Goal: Check status: Check status

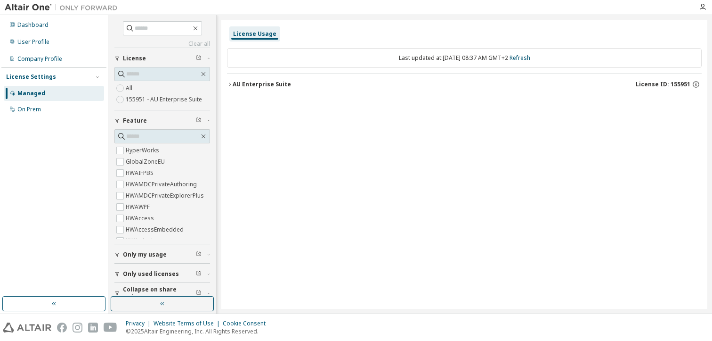
click at [236, 86] on div "AU Enterprise Suite" at bounding box center [262, 85] width 58 height 8
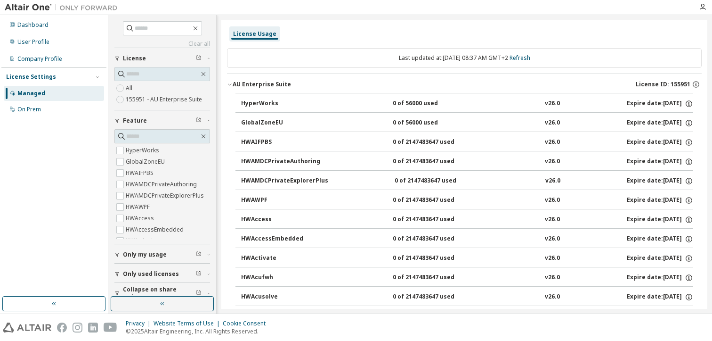
click at [239, 104] on div "HyperWorks 0 of 56000 used v26.0 Expire date: 2026-07-31" at bounding box center [465, 102] width 458 height 19
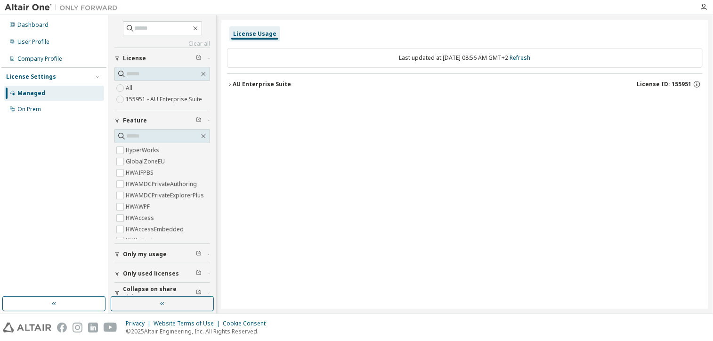
click at [232, 86] on icon "button" at bounding box center [230, 85] width 6 height 6
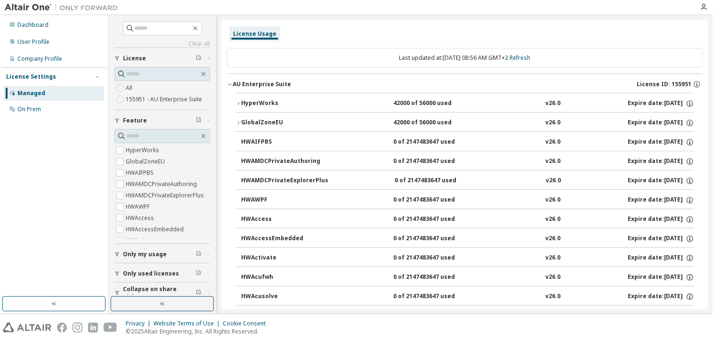
click at [236, 102] on icon "button" at bounding box center [239, 104] width 6 height 6
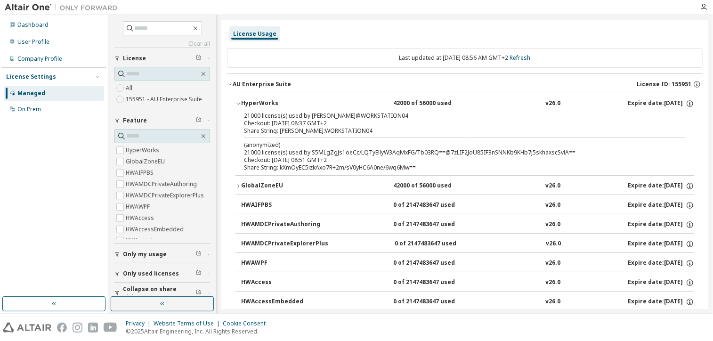
click at [277, 182] on div "GlobalZoneEU" at bounding box center [283, 186] width 85 height 8
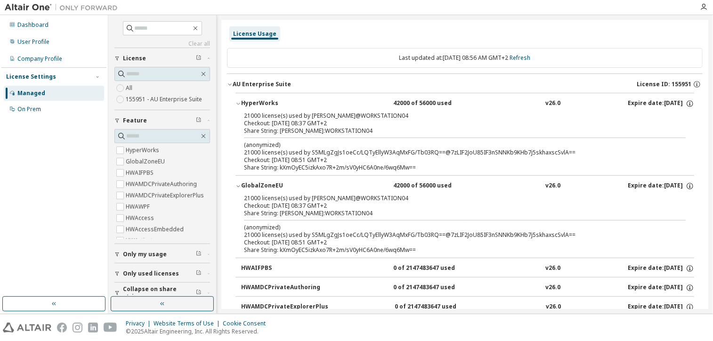
drag, startPoint x: 702, startPoint y: 258, endPoint x: 695, endPoint y: 261, distance: 7.4
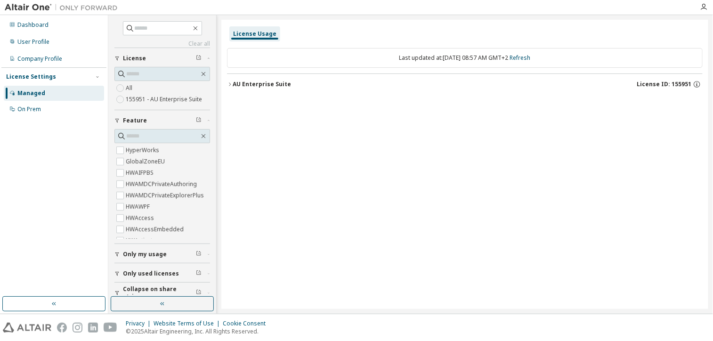
click at [245, 88] on div "AU Enterprise Suite License ID: 155951" at bounding box center [468, 84] width 470 height 8
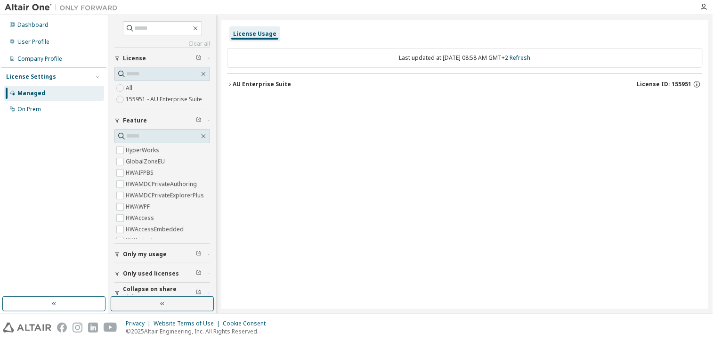
click at [235, 82] on div "AU Enterprise Suite" at bounding box center [262, 85] width 58 height 8
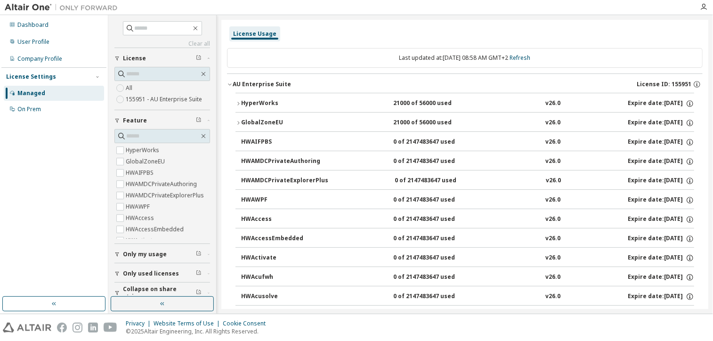
click at [237, 101] on icon "button" at bounding box center [239, 104] width 6 height 6
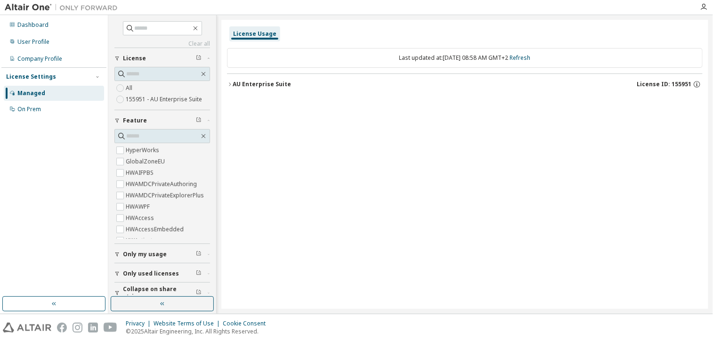
click at [232, 82] on icon "button" at bounding box center [230, 85] width 6 height 6
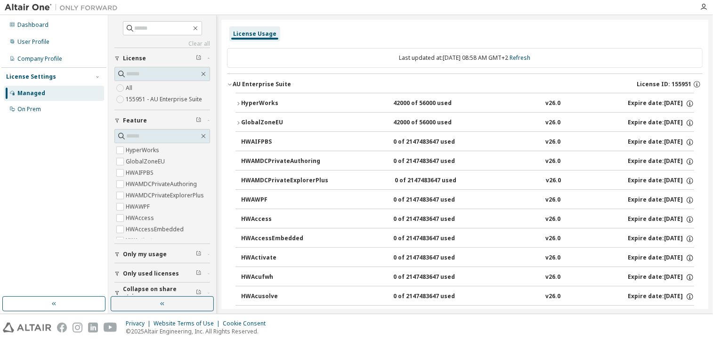
click at [261, 103] on div "HyperWorks" at bounding box center [283, 103] width 85 height 8
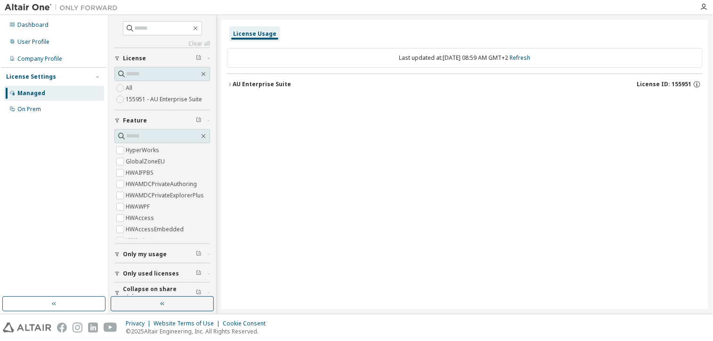
click at [260, 86] on div "AU Enterprise Suite" at bounding box center [262, 85] width 58 height 8
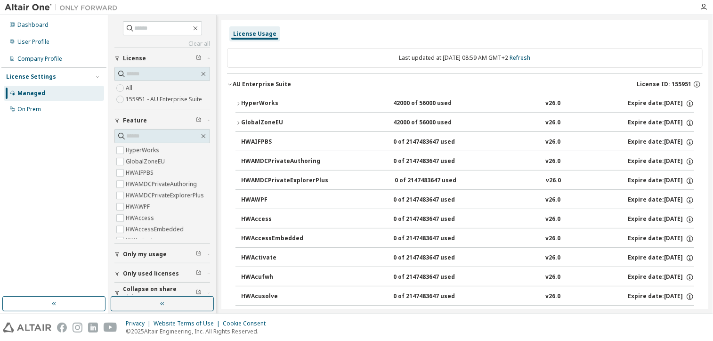
click at [237, 101] on icon "button" at bounding box center [239, 104] width 6 height 6
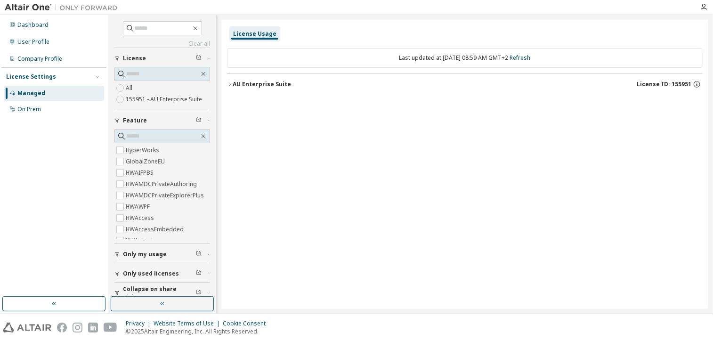
click at [232, 85] on icon "button" at bounding box center [230, 85] width 6 height 6
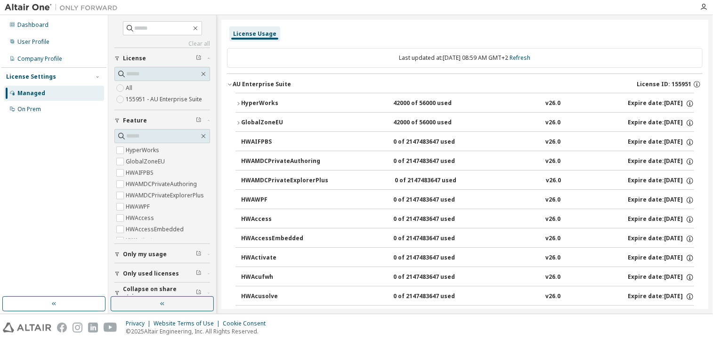
click at [241, 105] on icon "button" at bounding box center [239, 104] width 6 height 6
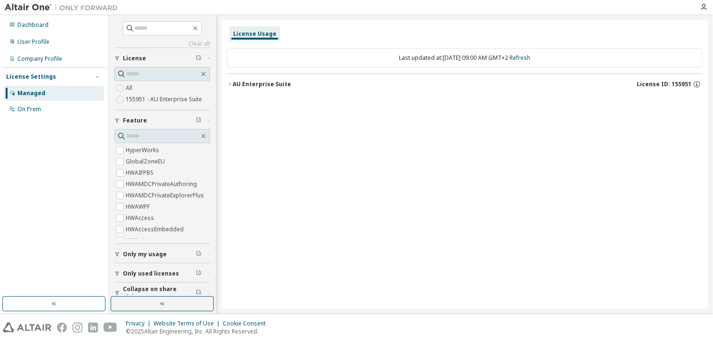
click at [232, 86] on icon "button" at bounding box center [230, 85] width 6 height 6
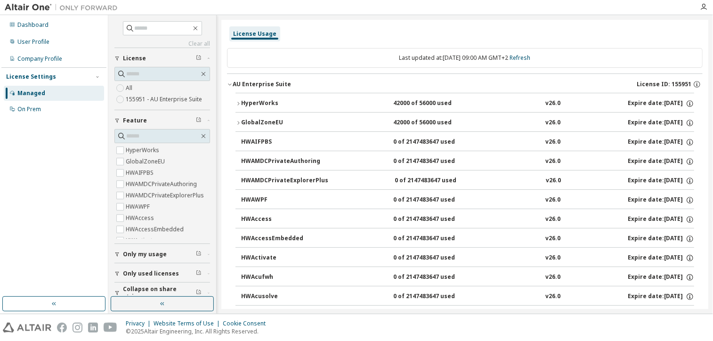
click at [237, 104] on icon "button" at bounding box center [239, 104] width 6 height 6
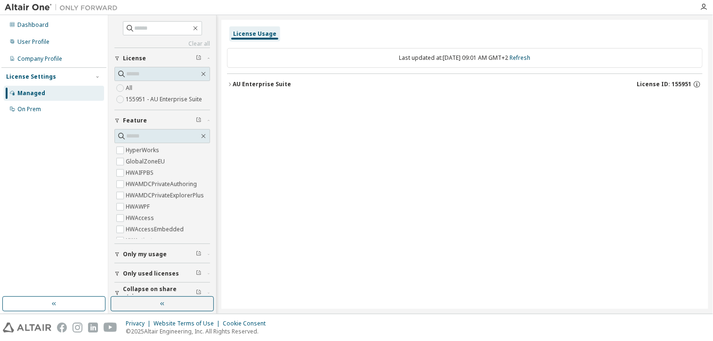
click at [234, 84] on div "AU Enterprise Suite" at bounding box center [262, 85] width 58 height 8
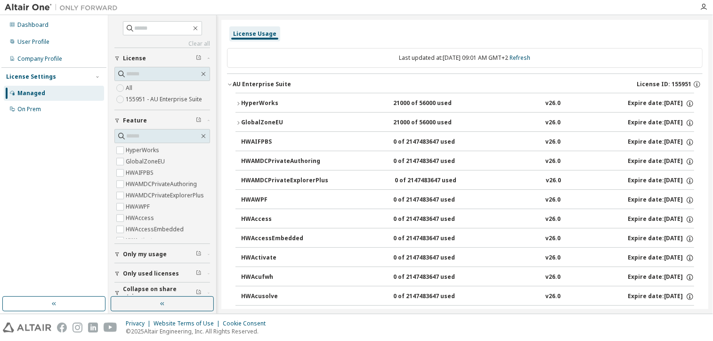
click at [236, 103] on icon "button" at bounding box center [239, 104] width 6 height 6
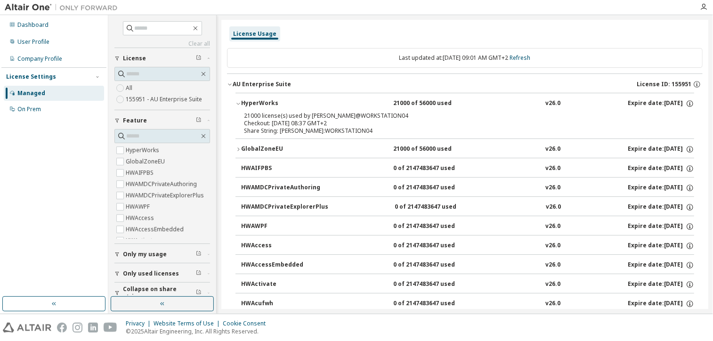
click at [244, 147] on div "GlobalZoneEU" at bounding box center [283, 149] width 85 height 8
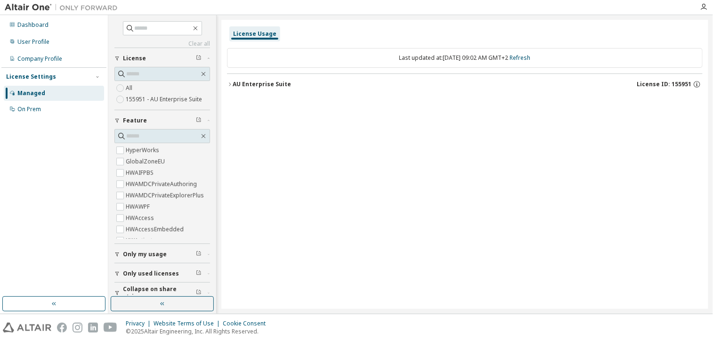
click at [236, 87] on div "AU Enterprise Suite" at bounding box center [262, 85] width 58 height 8
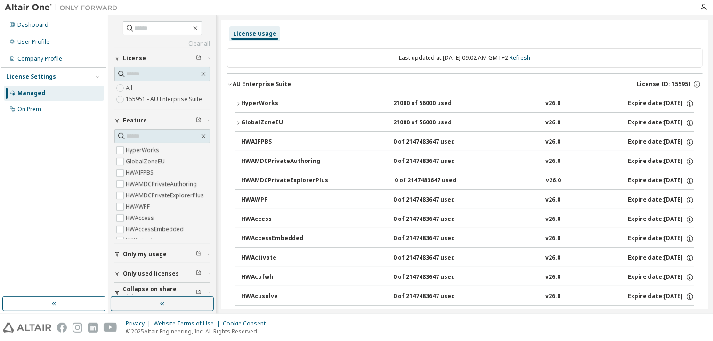
click at [238, 103] on icon "button" at bounding box center [239, 104] width 6 height 6
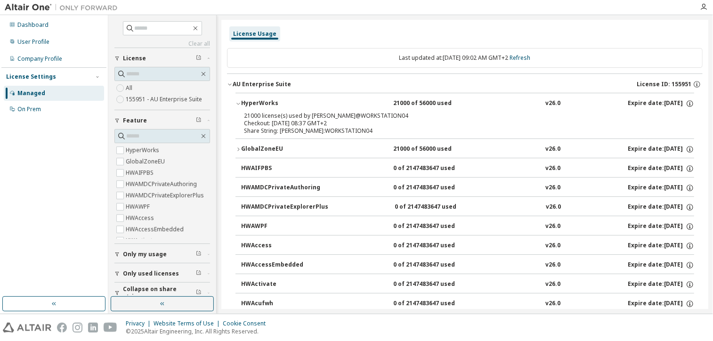
click at [238, 103] on icon "button" at bounding box center [239, 104] width 6 height 6
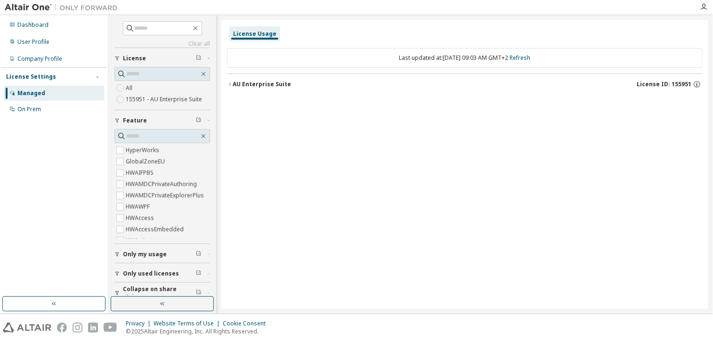
click at [239, 82] on div "AU Enterprise Suite" at bounding box center [262, 85] width 58 height 8
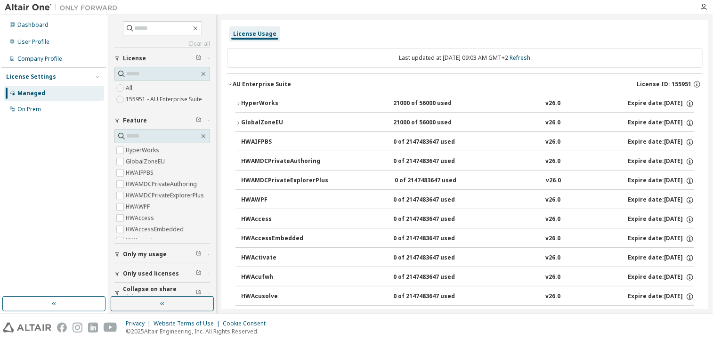
click at [244, 101] on div "HyperWorks" at bounding box center [283, 103] width 85 height 8
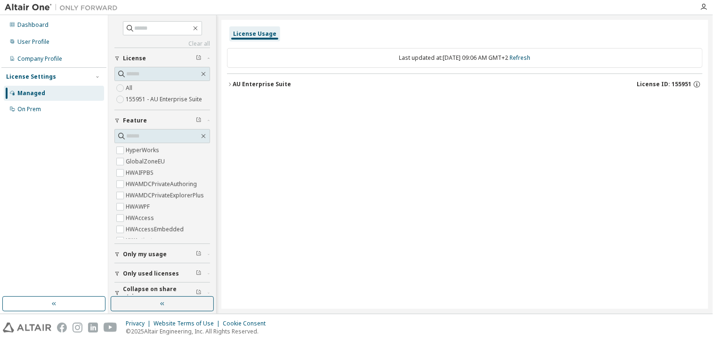
click at [256, 86] on div "AU Enterprise Suite" at bounding box center [262, 85] width 58 height 8
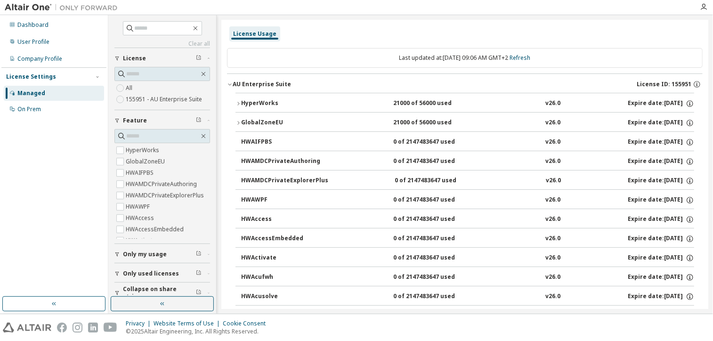
click at [247, 105] on div "HyperWorks" at bounding box center [283, 103] width 85 height 8
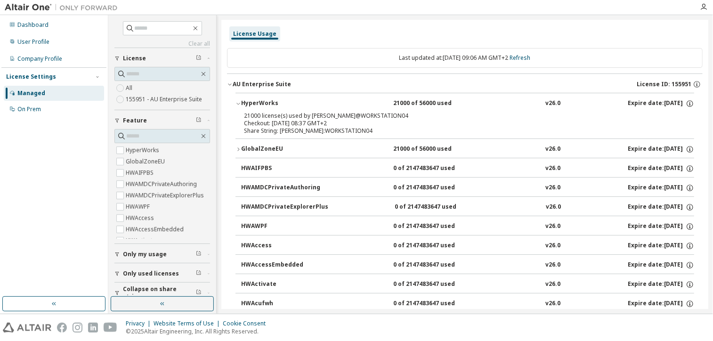
click at [254, 85] on div "AU Enterprise Suite" at bounding box center [262, 85] width 58 height 8
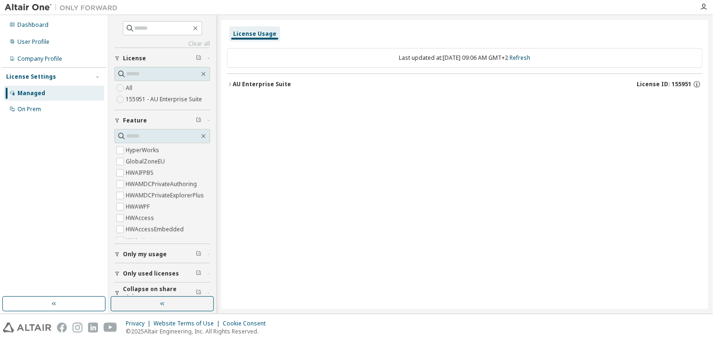
click at [641, 139] on div "License Usage Last updated at: Fri 2025-10-03 09:06 AM GMT+2 Refresh AU Enterpr…" at bounding box center [464, 164] width 487 height 289
click at [237, 81] on div "AU Enterprise Suite" at bounding box center [262, 85] width 58 height 8
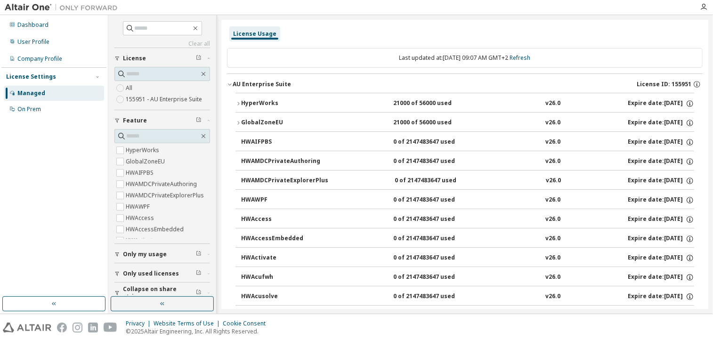
click at [269, 100] on div "HyperWorks" at bounding box center [283, 103] width 85 height 8
